Goal: Obtain resource: Obtain resource

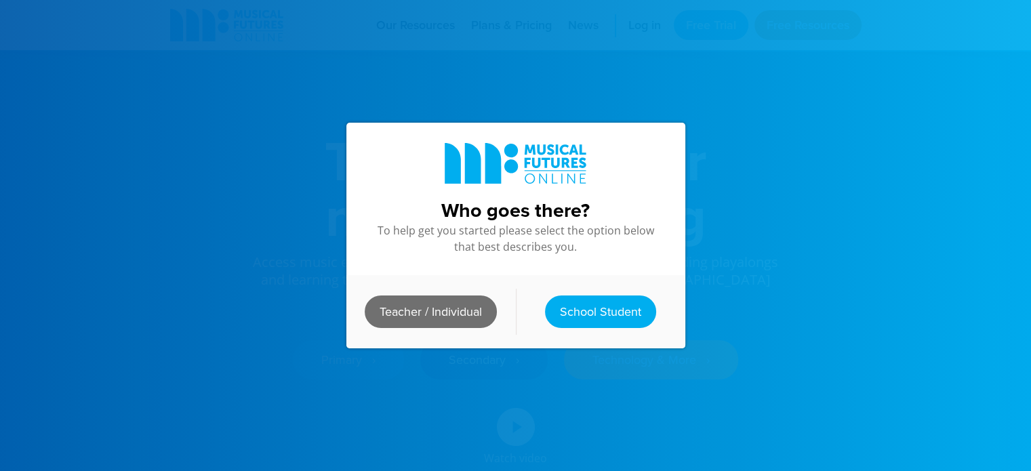
click at [461, 306] on link "Teacher / Individual" at bounding box center [431, 311] width 132 height 33
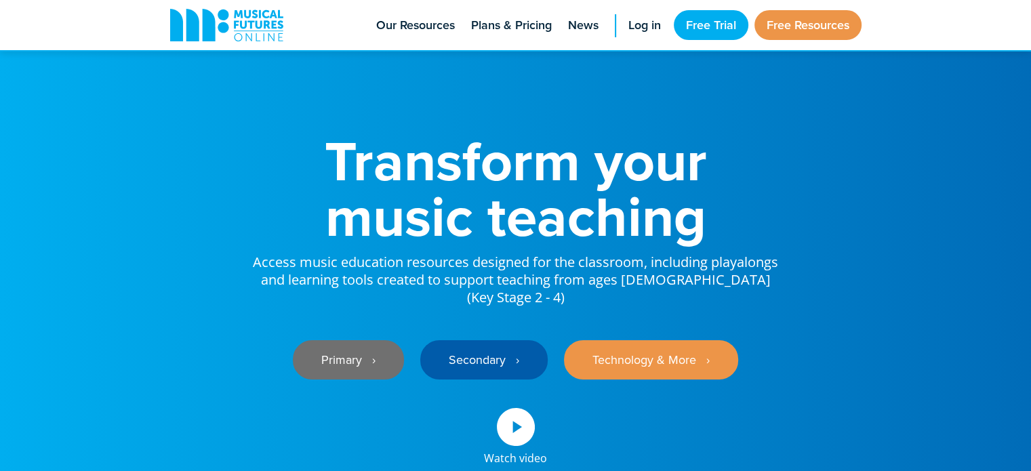
click at [359, 354] on link "Primary ‎‏‏‎ ‎ ›" at bounding box center [348, 359] width 111 height 39
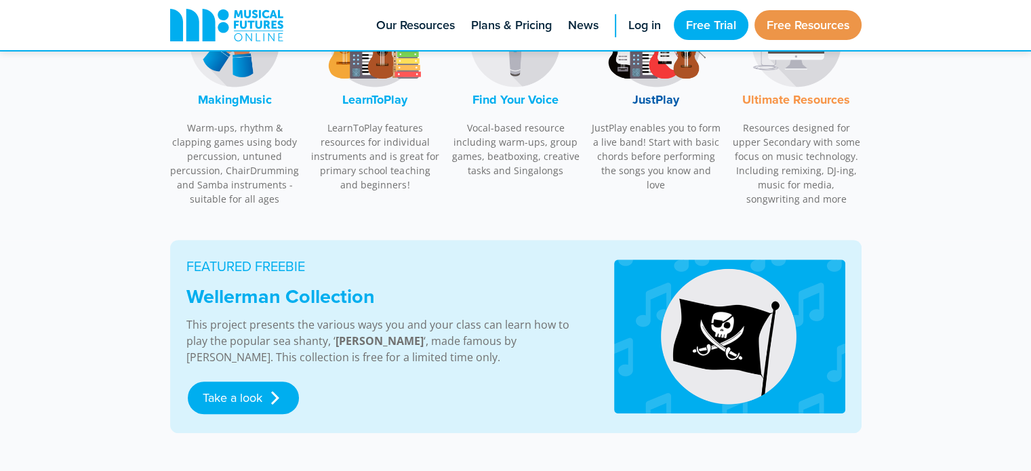
scroll to position [474, 0]
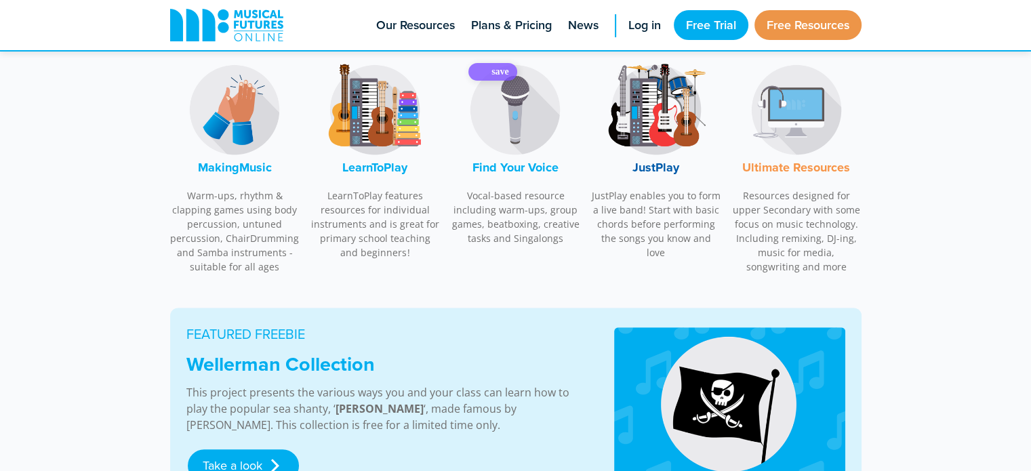
click at [537, 124] on img at bounding box center [515, 110] width 102 height 102
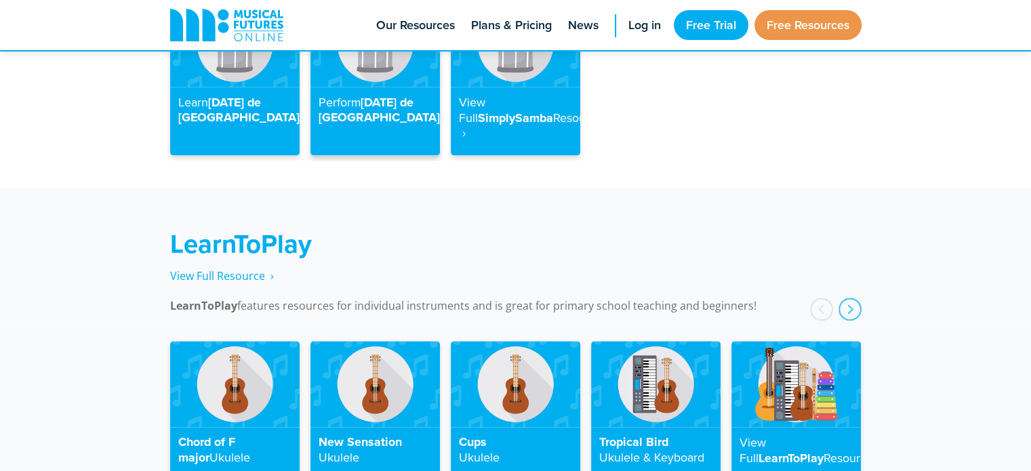
scroll to position [1905, 0]
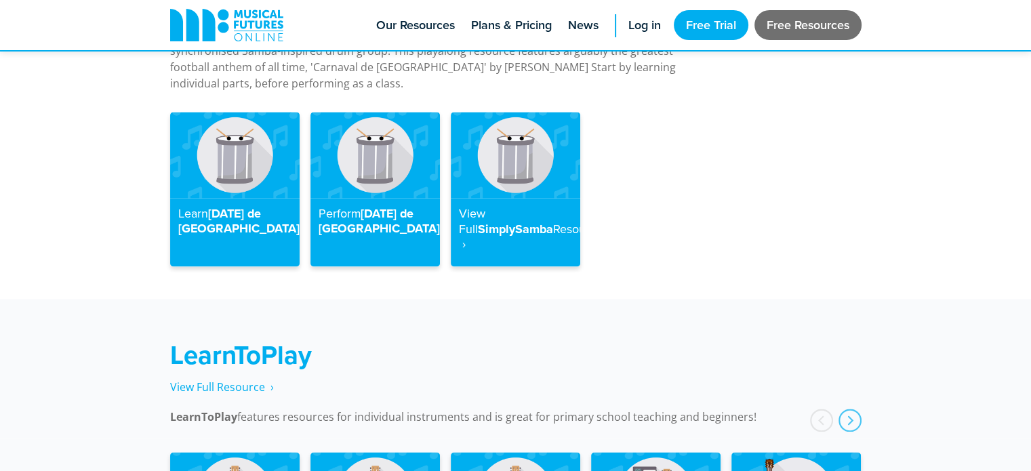
click at [777, 22] on link "Free Resources" at bounding box center [807, 25] width 107 height 30
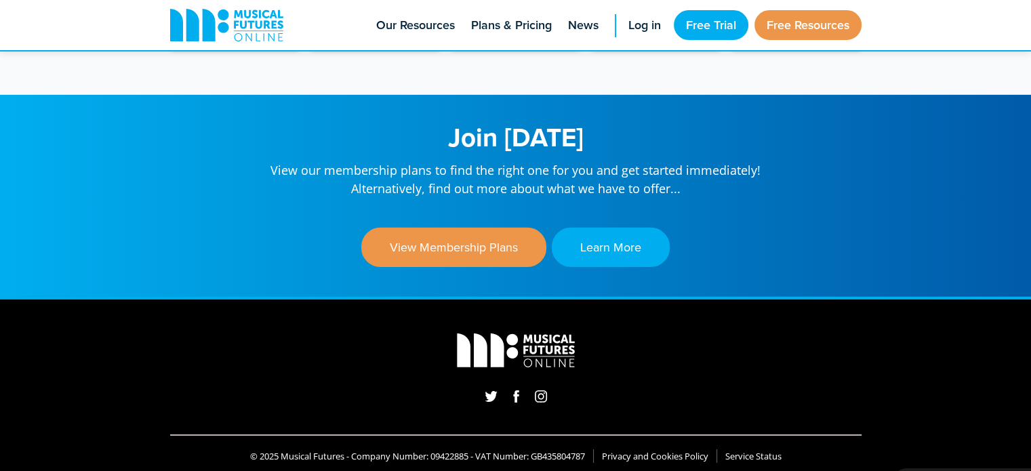
scroll to position [4279, 0]
